Goal: Task Accomplishment & Management: Manage account settings

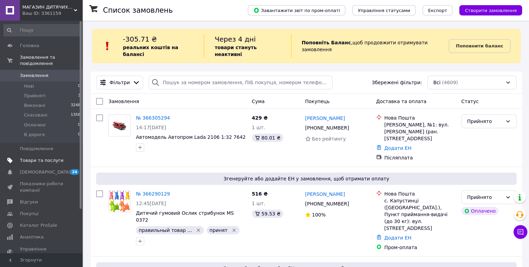
click at [36, 158] on span "Товари та послуги" at bounding box center [42, 160] width 44 height 6
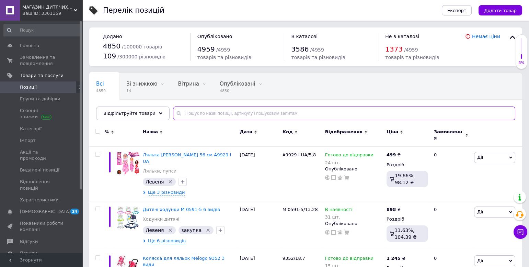
click at [191, 114] on input "text" at bounding box center [344, 113] width 342 height 14
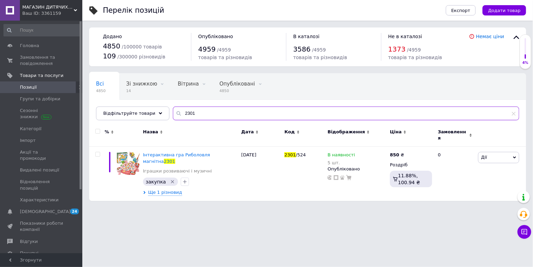
type input "2301"
click at [52, 14] on div "Ваш ID: 3361159" at bounding box center [52, 13] width 60 height 6
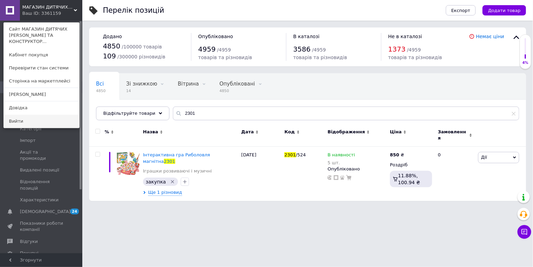
click at [20, 115] on link "Вийти" at bounding box center [41, 121] width 75 height 13
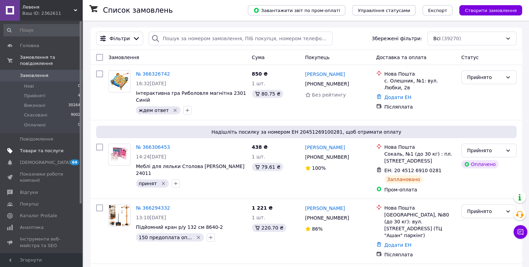
click at [46, 152] on span "Товари та послуги" at bounding box center [42, 151] width 44 height 6
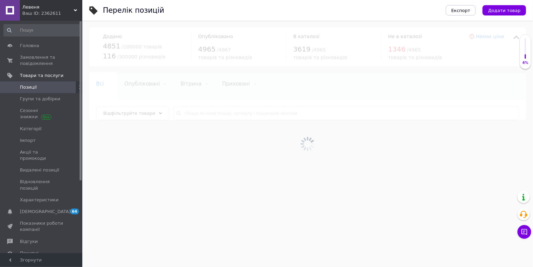
click at [208, 114] on div at bounding box center [307, 144] width 451 height 246
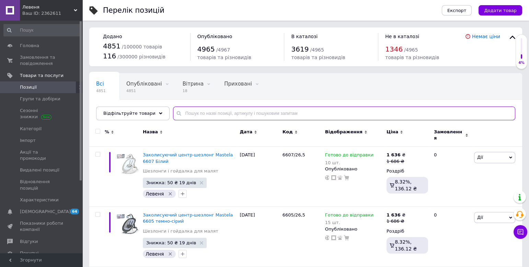
click at [209, 114] on input "text" at bounding box center [344, 113] width 342 height 14
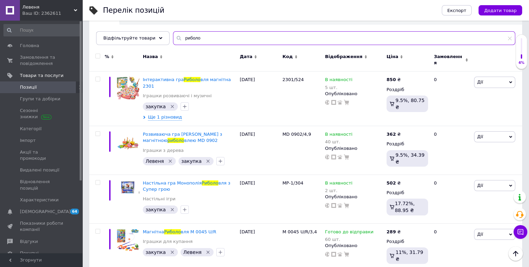
scroll to position [69, 0]
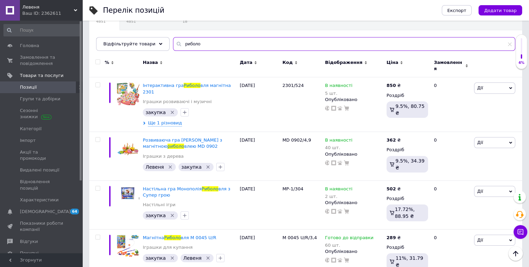
drag, startPoint x: 189, startPoint y: 46, endPoint x: 224, endPoint y: 49, distance: 35.8
click at [224, 49] on input "риболо" at bounding box center [344, 44] width 342 height 14
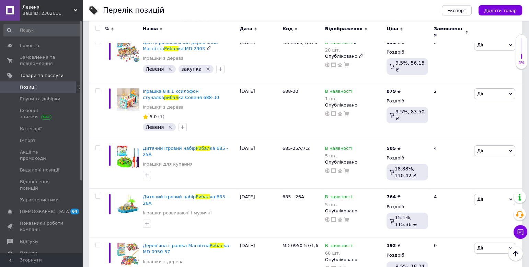
scroll to position [338, 0]
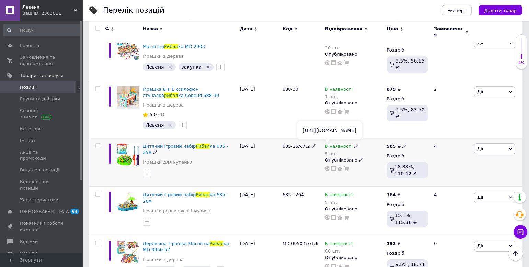
type input "рибал"
click at [328, 166] on use at bounding box center [327, 168] width 5 height 5
click at [328, 215] on icon at bounding box center [327, 217] width 5 height 5
click at [29, 59] on span "Замовлення та повідомлення" at bounding box center [42, 60] width 44 height 12
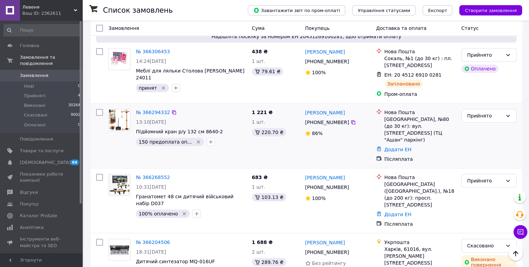
scroll to position [107, 0]
